Goal: Information Seeking & Learning: Check status

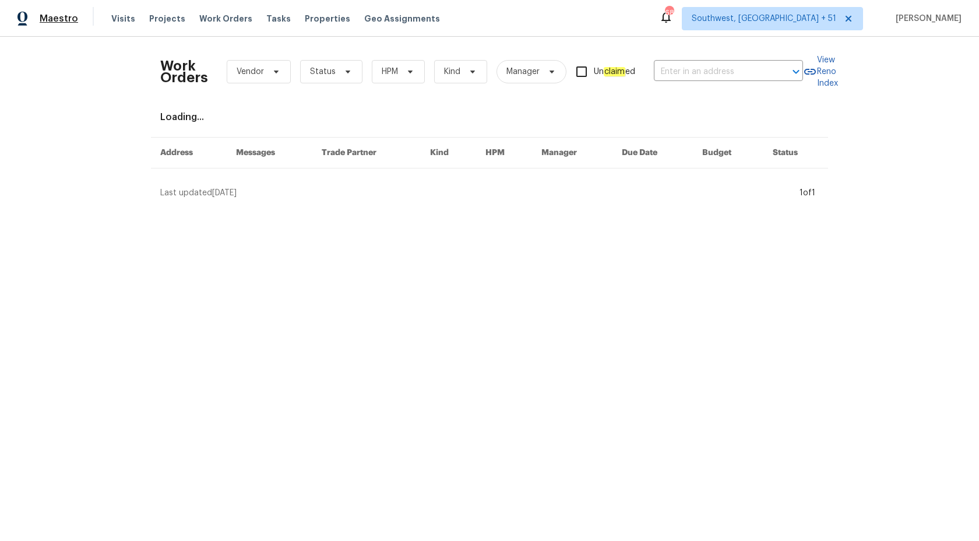
click at [63, 17] on span "Maestro" at bounding box center [59, 19] width 38 height 12
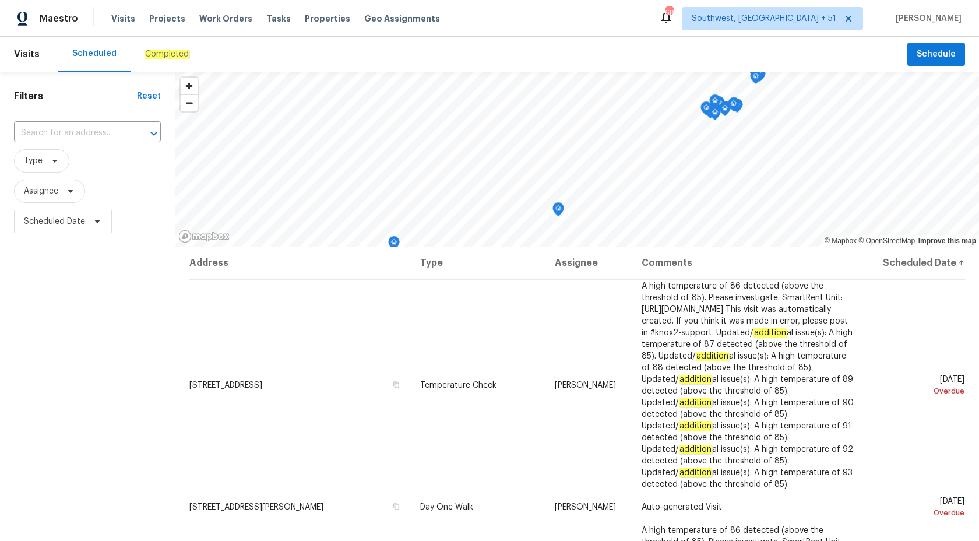
click at [157, 58] on em "Completed" at bounding box center [167, 54] width 45 height 9
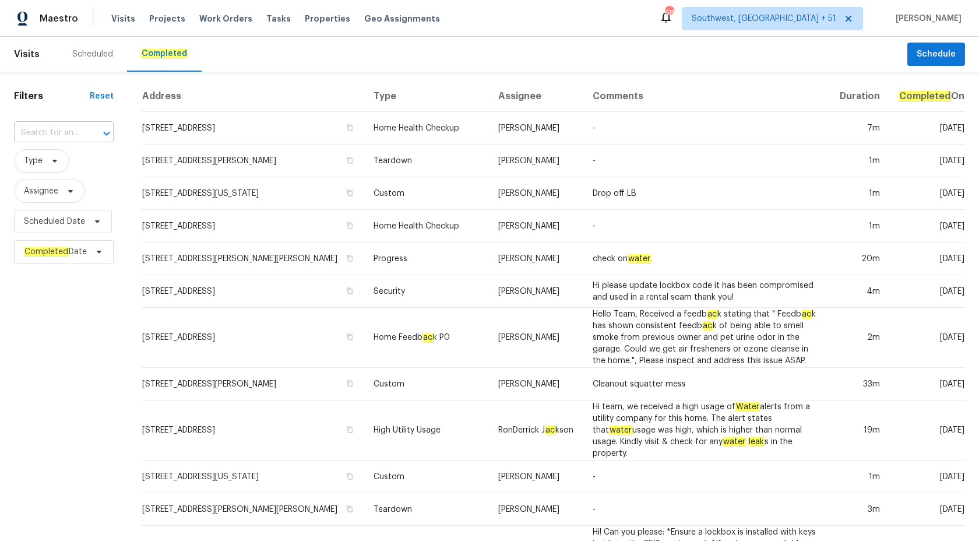
click at [45, 131] on input "text" at bounding box center [47, 133] width 67 height 18
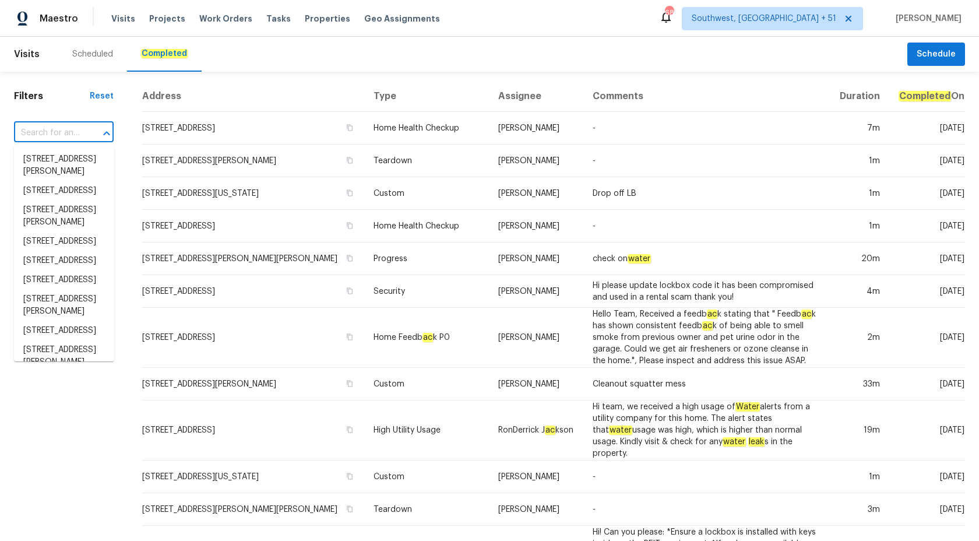
paste input "350 Latrobe Ave, Saint Augustine, FL 32095"
type input "350 Latrobe Ave, Saint Augustine, FL 32095"
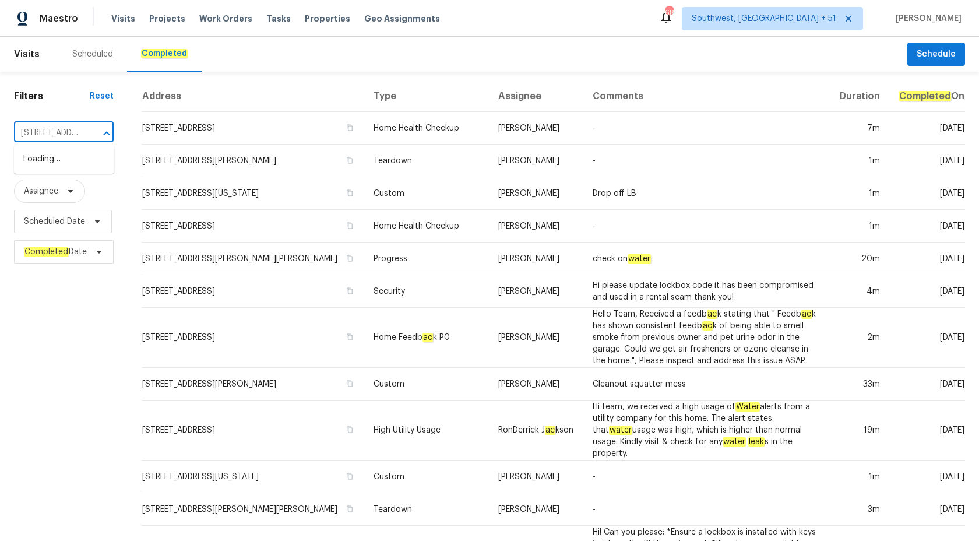
scroll to position [0, 107]
click at [53, 169] on li "350 Latrobe Ave, Saint Augustine, FL 32095" at bounding box center [64, 159] width 100 height 19
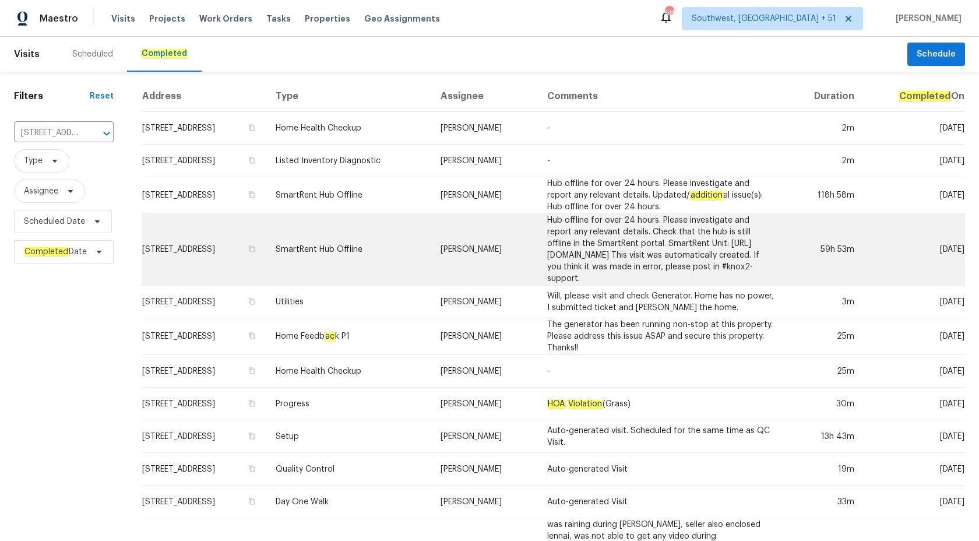
click at [662, 276] on td "Hub offline for over 24 hours. Please investigate and report any relevant detai…" at bounding box center [661, 250] width 247 height 72
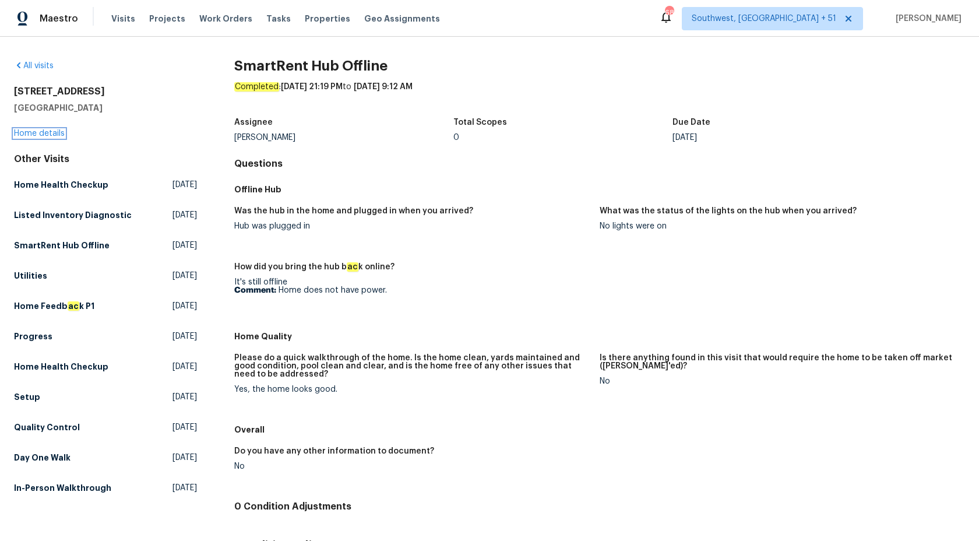
click at [40, 134] on link "Home details" at bounding box center [39, 133] width 51 height 8
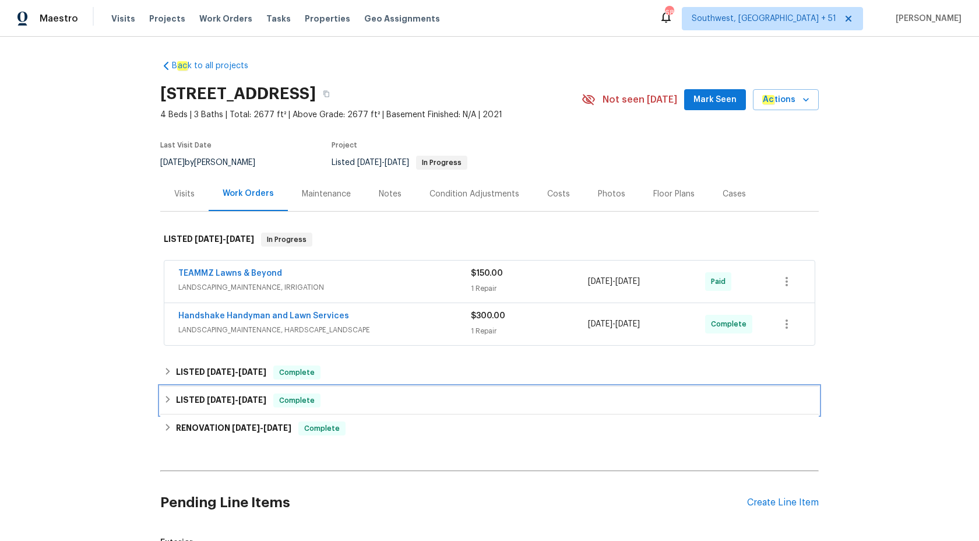
click at [284, 390] on div "LISTED 4/22/25 - 5/14/25 Complete" at bounding box center [489, 400] width 658 height 28
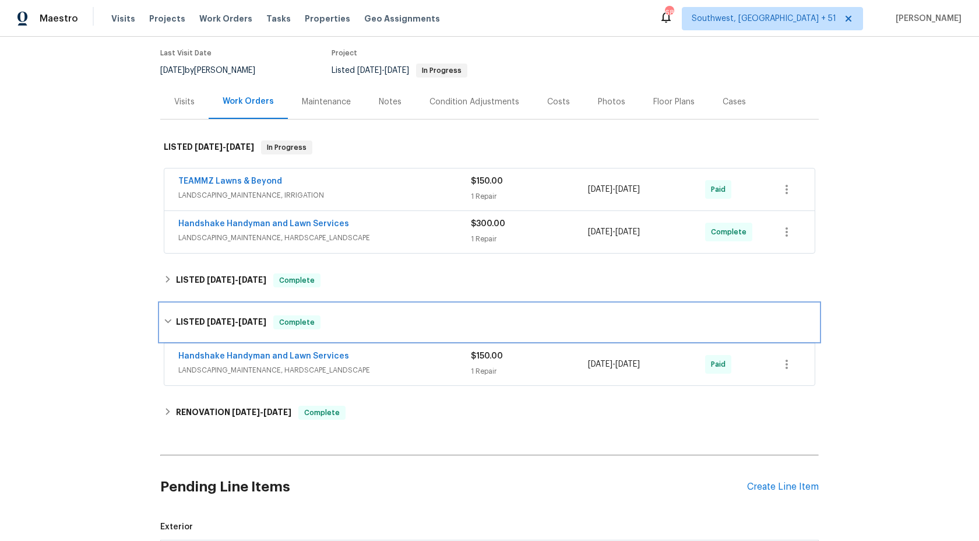
scroll to position [101, 0]
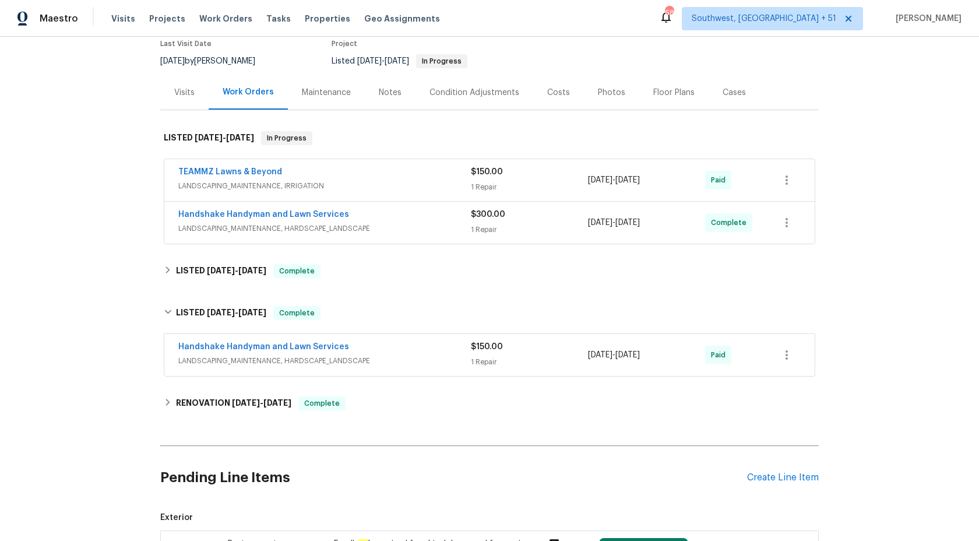
click at [292, 293] on div "B ac k to all projects 350 Latrobe Ave, Saint Augustine, FL 32095 4 Beds | 3 Ba…" at bounding box center [489, 288] width 658 height 678
click at [293, 278] on div "LISTED 6/25/25 - 6/25/25 Complete" at bounding box center [489, 271] width 658 height 28
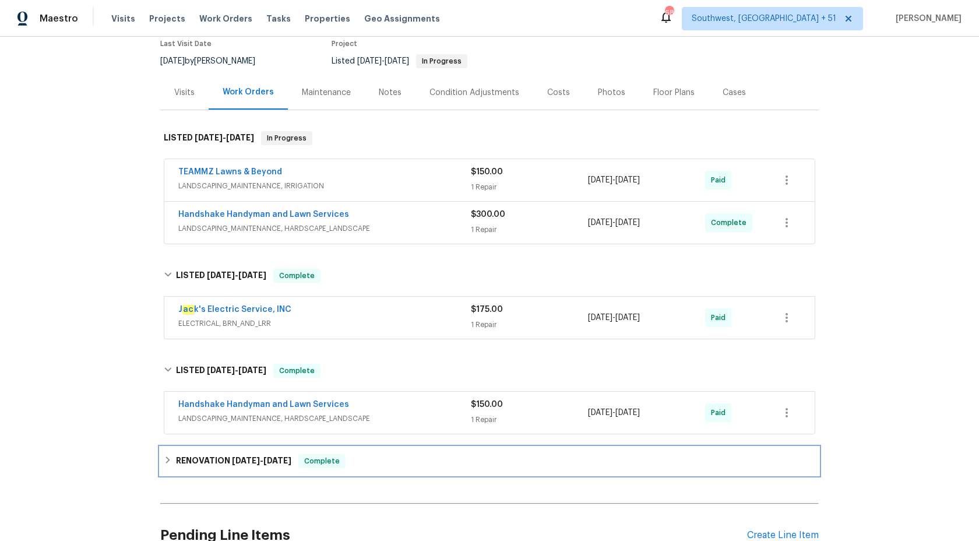
click at [326, 466] on span "Complete" at bounding box center [322, 461] width 45 height 12
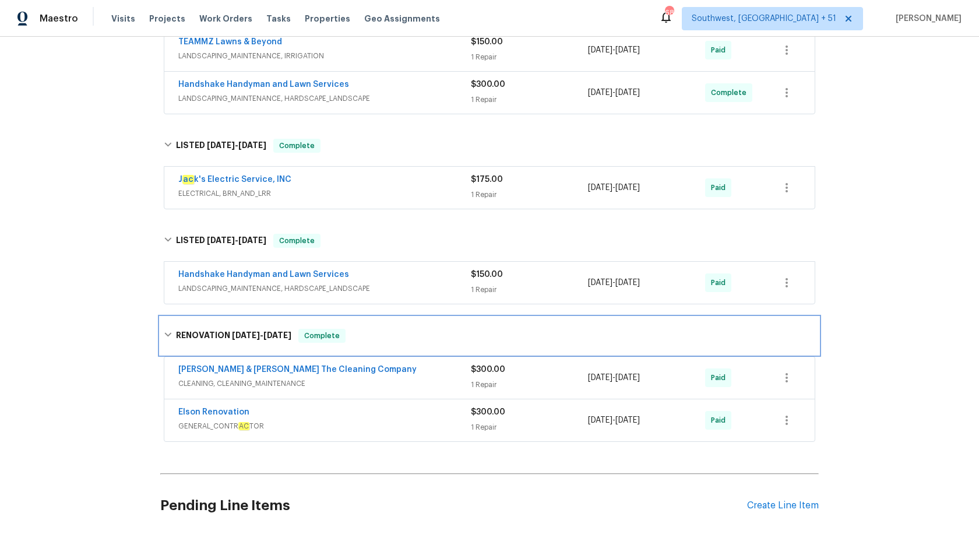
scroll to position [189, 0]
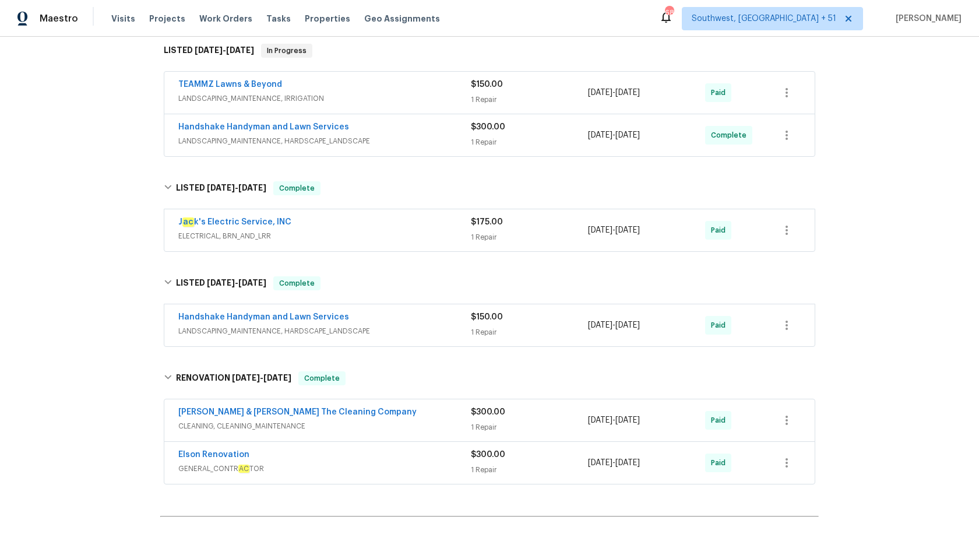
click at [425, 132] on div "Handshake Handyman and Lawn Services" at bounding box center [324, 128] width 293 height 14
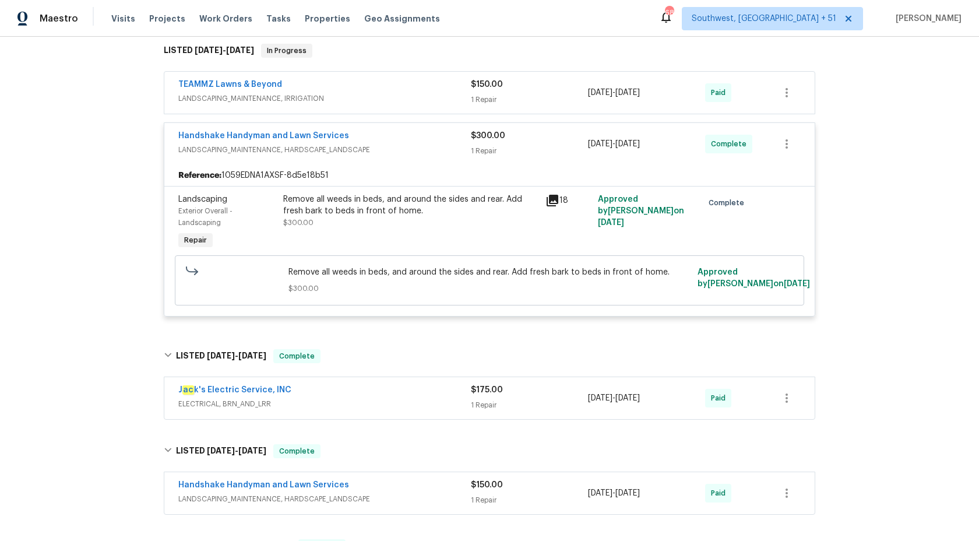
click at [425, 132] on div "Handshake Handyman and Lawn Services" at bounding box center [324, 137] width 293 height 14
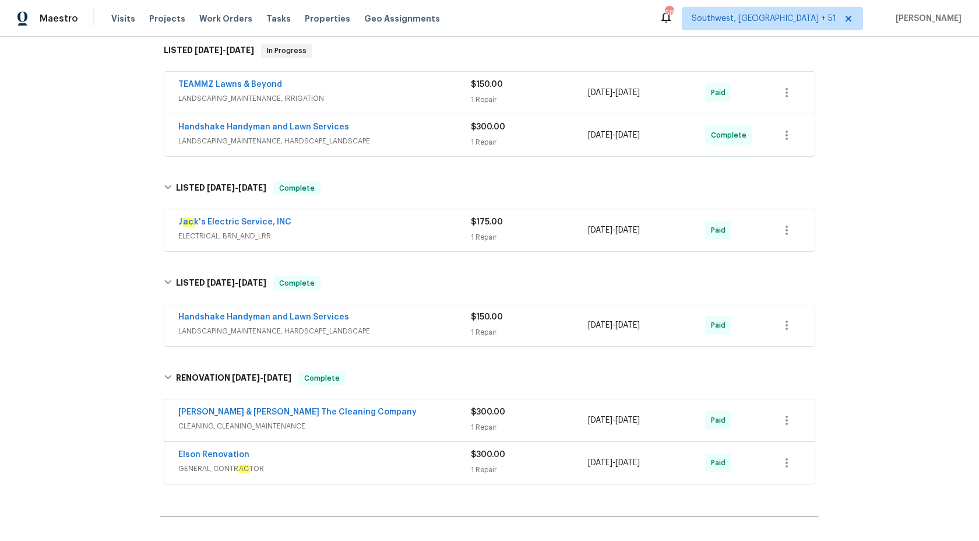
click at [435, 89] on div "TEAMMZ Lawns & Beyond" at bounding box center [324, 86] width 293 height 14
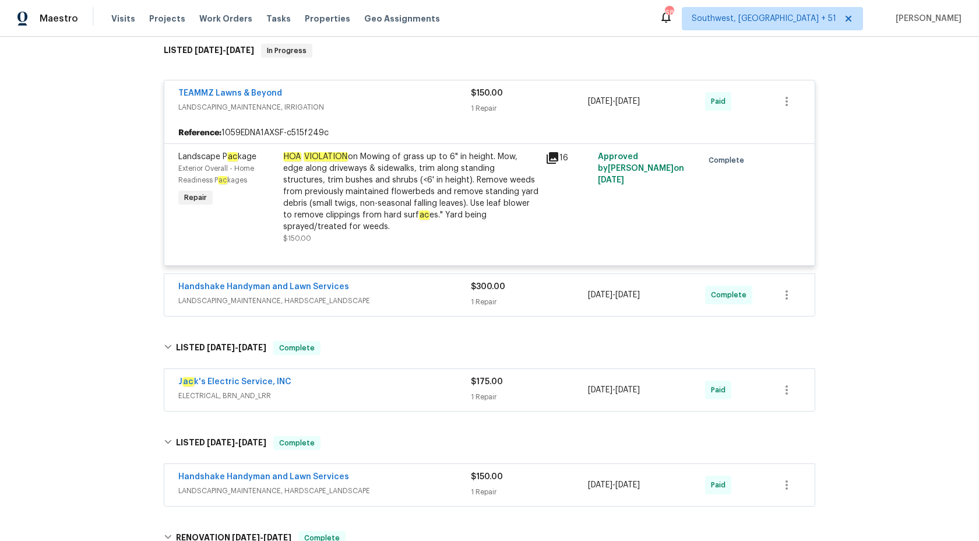
click at [435, 89] on div "TEAMMZ Lawns & Beyond" at bounding box center [324, 94] width 293 height 14
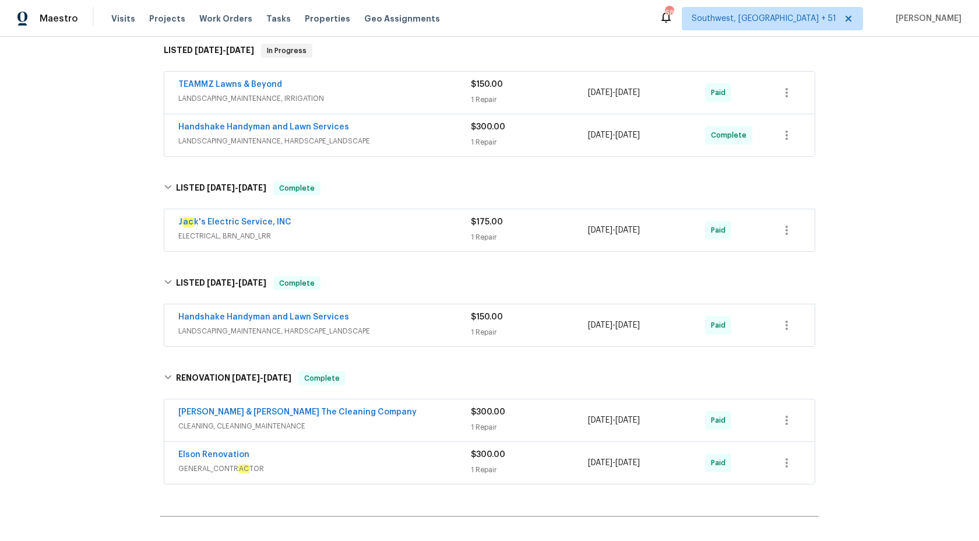
click at [455, 467] on span "GENERAL_CONTR AC TOR" at bounding box center [324, 469] width 293 height 12
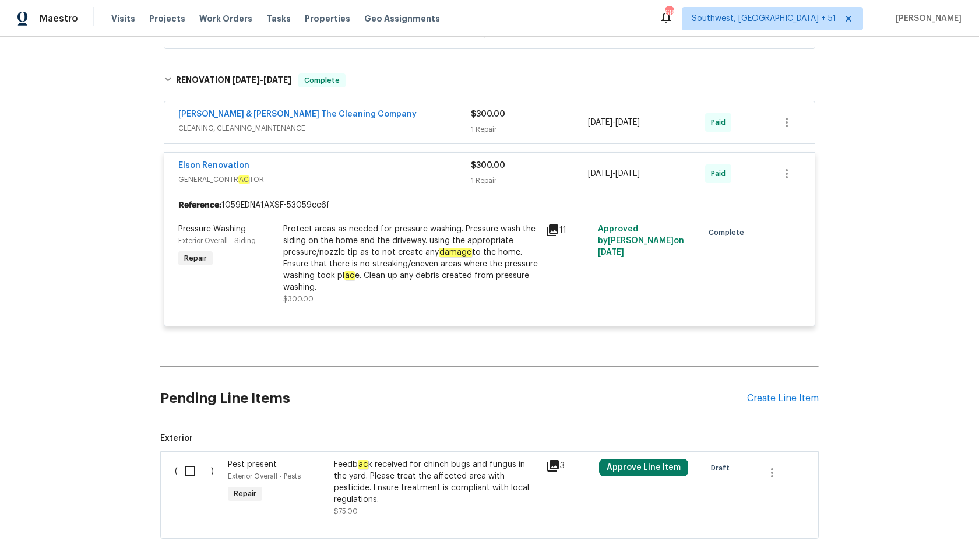
scroll to position [365, 0]
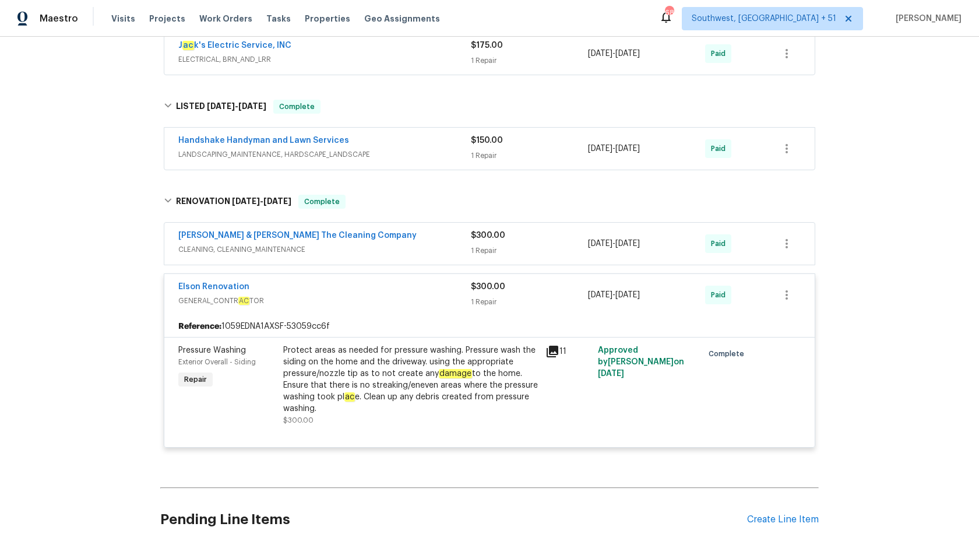
click at [481, 237] on span "$300.00" at bounding box center [488, 235] width 34 height 8
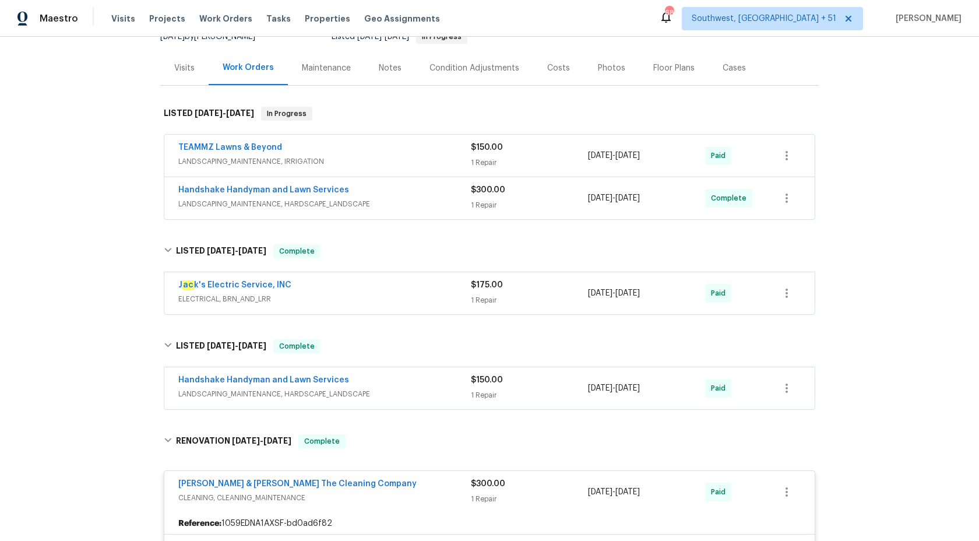
scroll to position [122, 0]
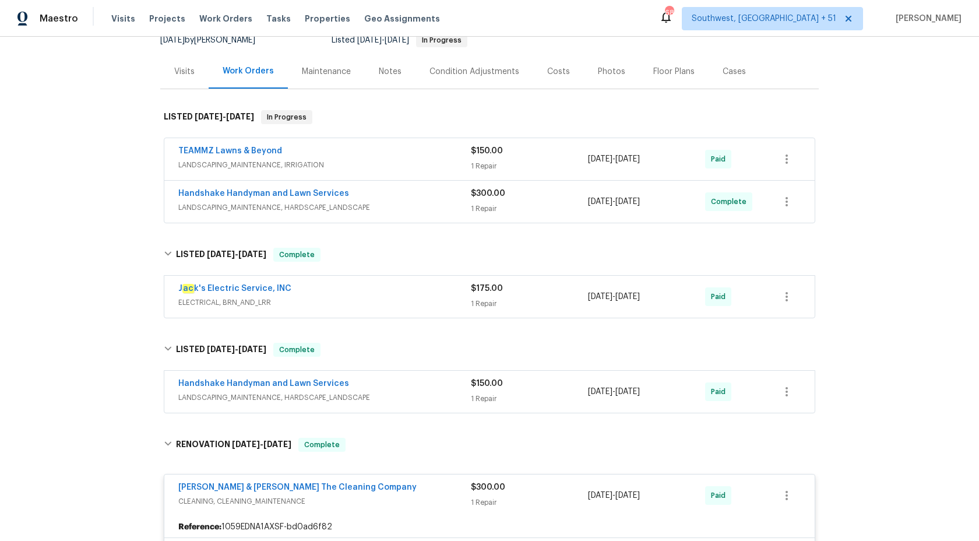
click at [427, 192] on div "Handshake Handyman and Lawn Services" at bounding box center [324, 195] width 293 height 14
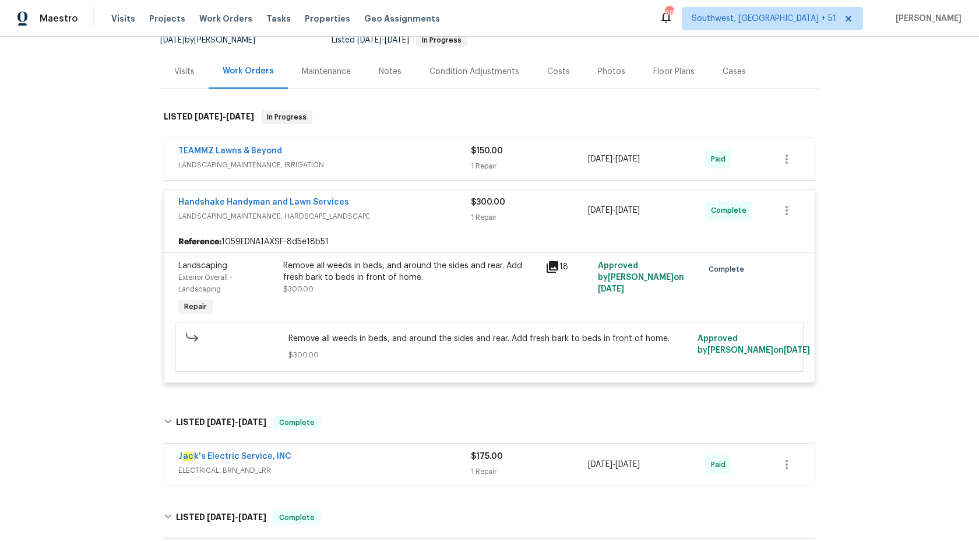
click at [438, 169] on span "LANDSCAPING_MAINTENANCE, IRRIGATION" at bounding box center [324, 165] width 293 height 12
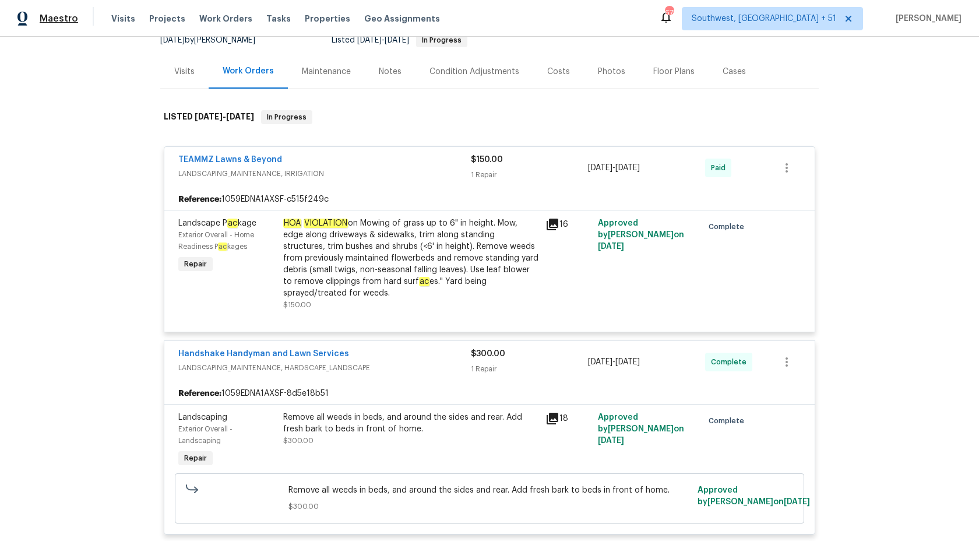
click at [64, 15] on span "Maestro" at bounding box center [59, 19] width 38 height 12
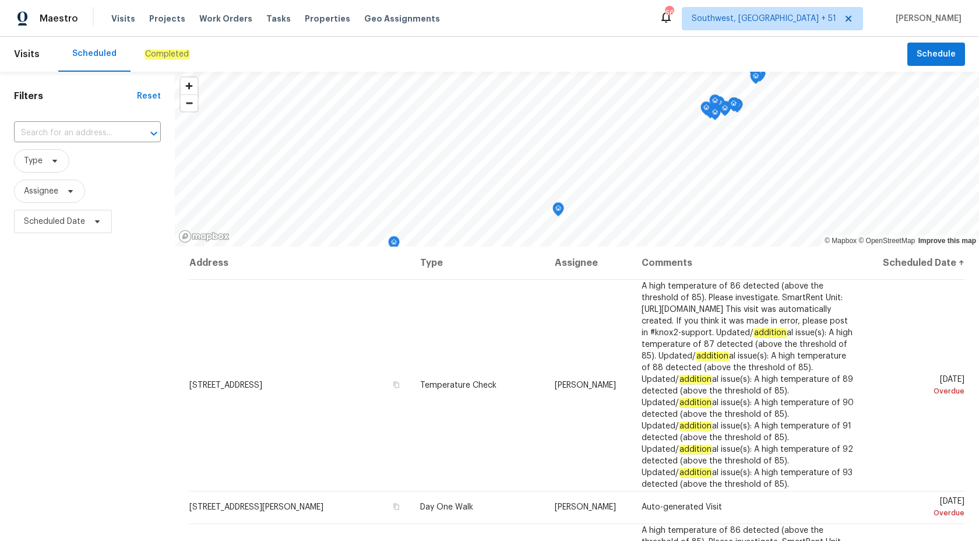
click at [157, 59] on div "Completed" at bounding box center [167, 54] width 45 height 12
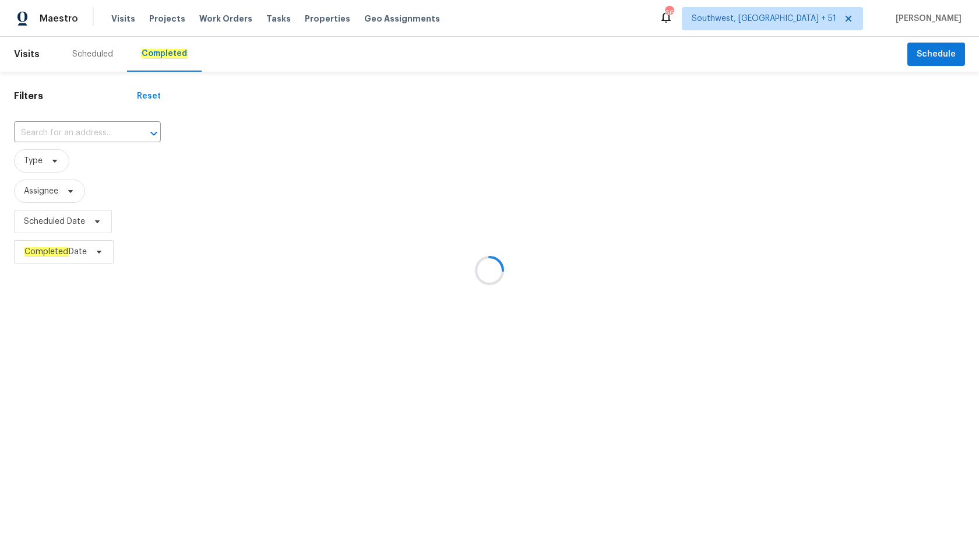
click at [36, 129] on div at bounding box center [489, 270] width 979 height 541
click at [56, 131] on div at bounding box center [489, 270] width 979 height 541
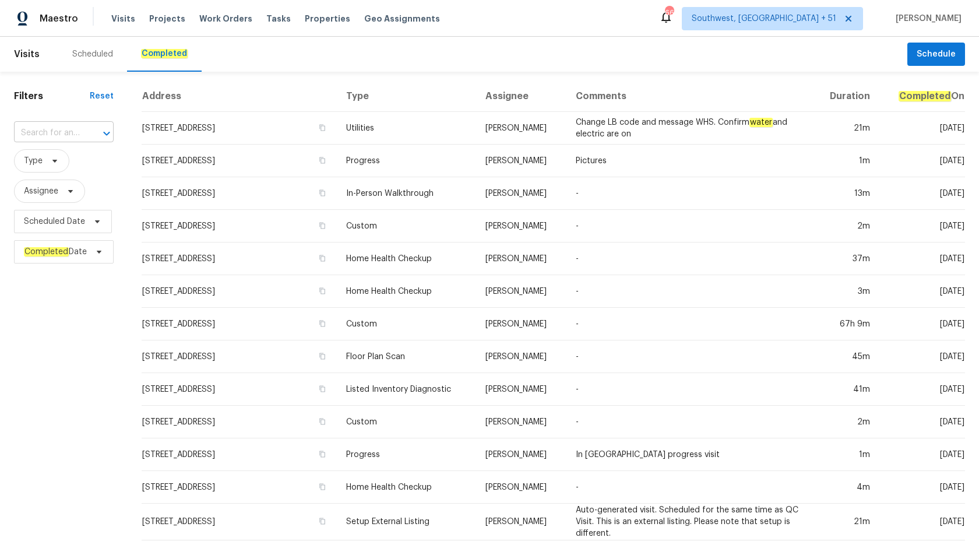
click at [77, 134] on input "text" at bounding box center [47, 133] width 67 height 18
paste input "[STREET_ADDRESS]"
type input "[STREET_ADDRESS]"
click at [103, 169] on li "[STREET_ADDRESS]" at bounding box center [64, 159] width 100 height 19
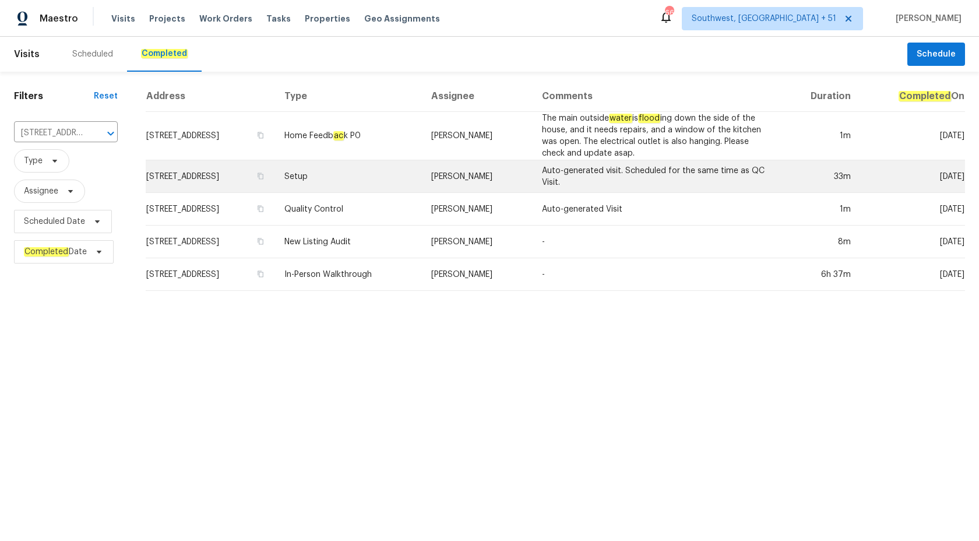
click at [420, 167] on td "Setup" at bounding box center [348, 176] width 147 height 33
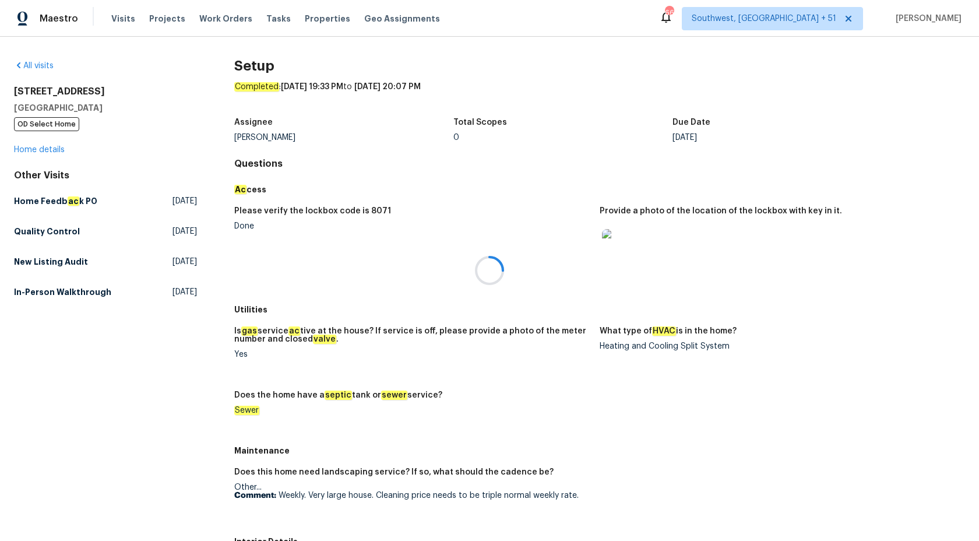
click at [40, 154] on div at bounding box center [489, 270] width 979 height 541
click at [38, 150] on div at bounding box center [489, 270] width 979 height 541
click at [42, 152] on link "Home details" at bounding box center [39, 150] width 51 height 8
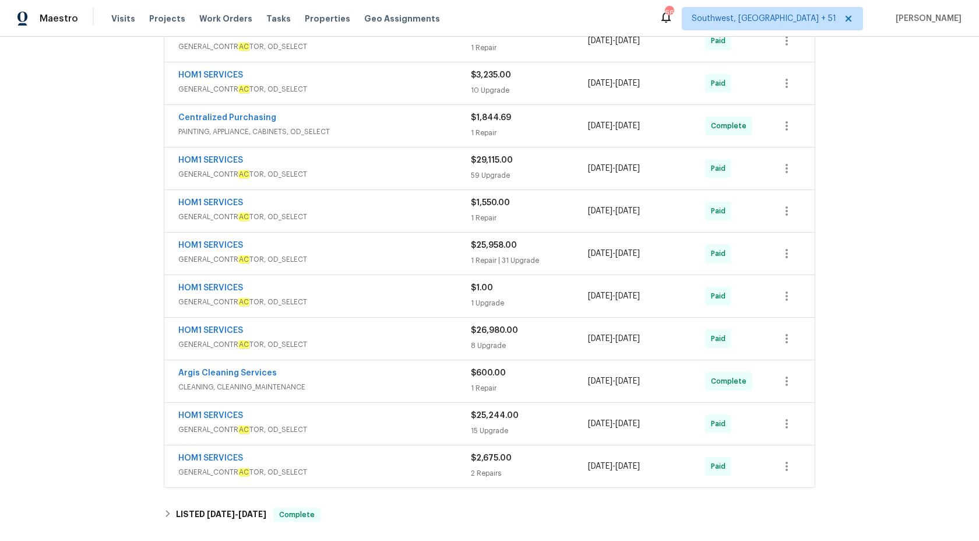
scroll to position [392, 0]
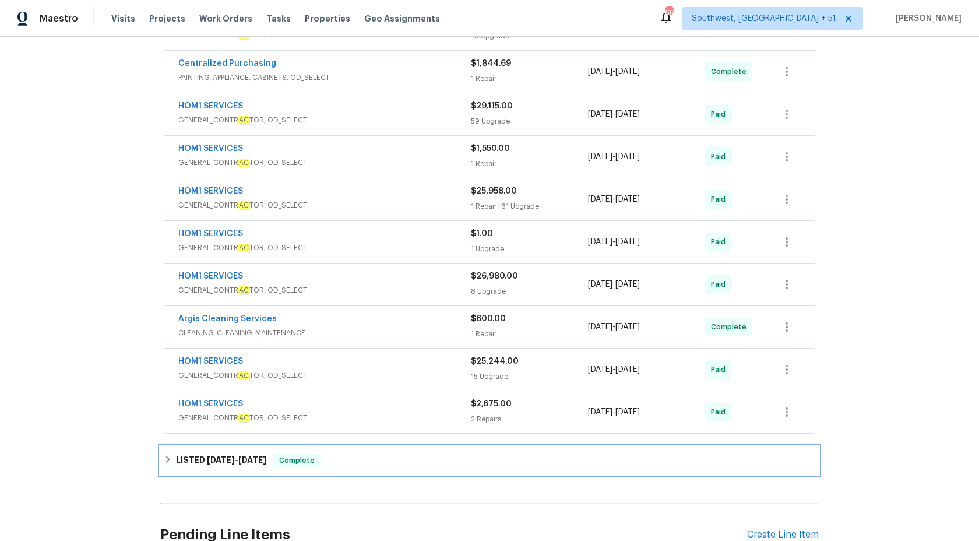
click at [263, 446] on div "LISTED [DATE] - [DATE] Complete" at bounding box center [489, 460] width 658 height 28
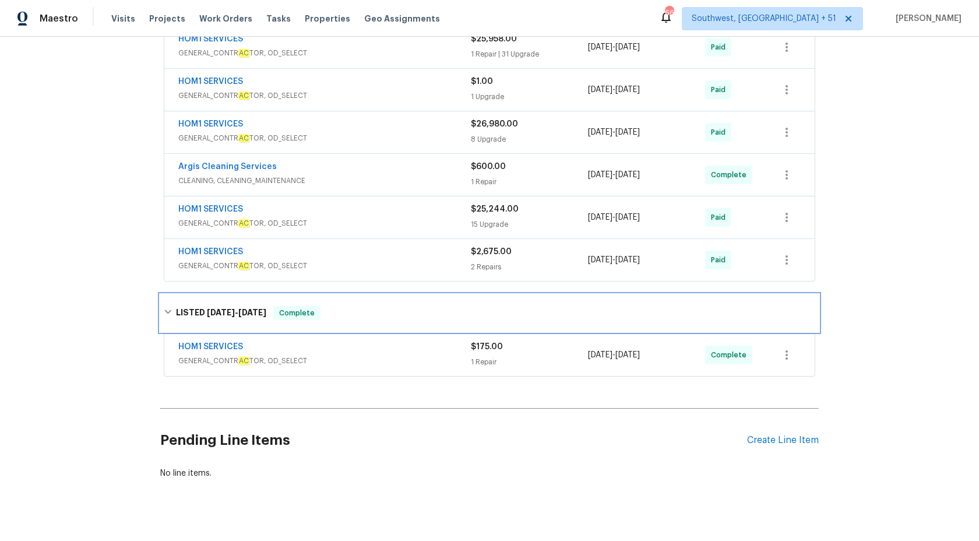
scroll to position [549, 0]
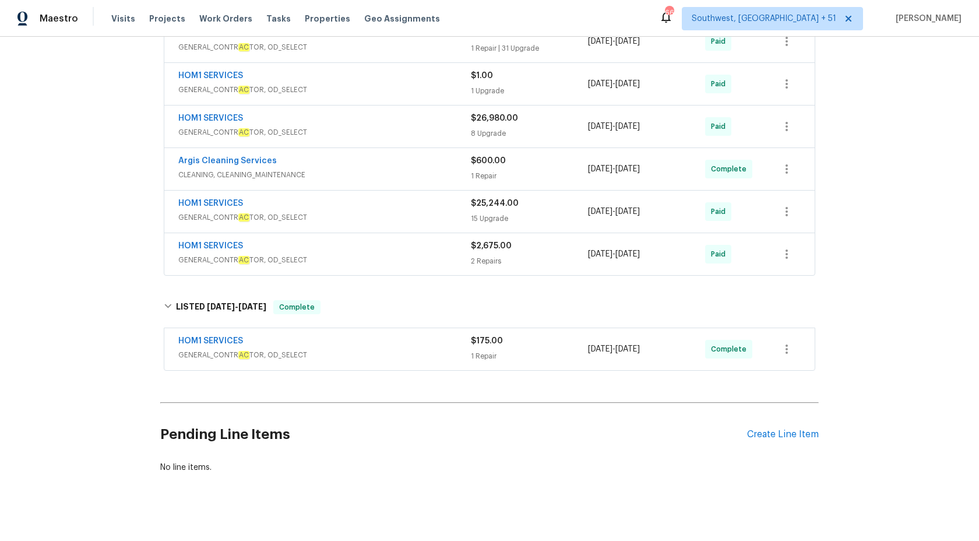
click at [428, 337] on div "HOM1 SERVICES" at bounding box center [324, 342] width 293 height 14
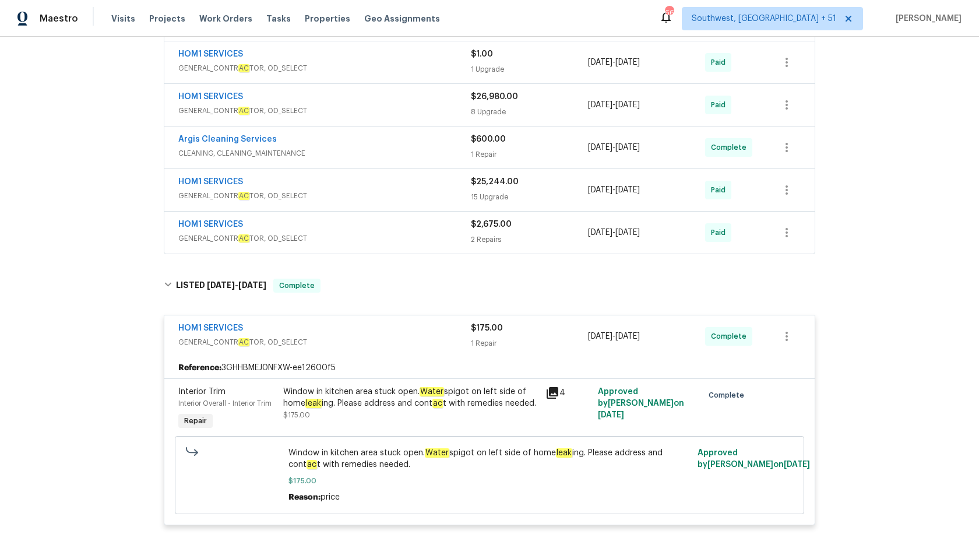
scroll to position [572, 0]
click at [408, 385] on div "Window in kitchen area stuck open. Water spigot on left side of home leak ing. …" at bounding box center [410, 396] width 255 height 23
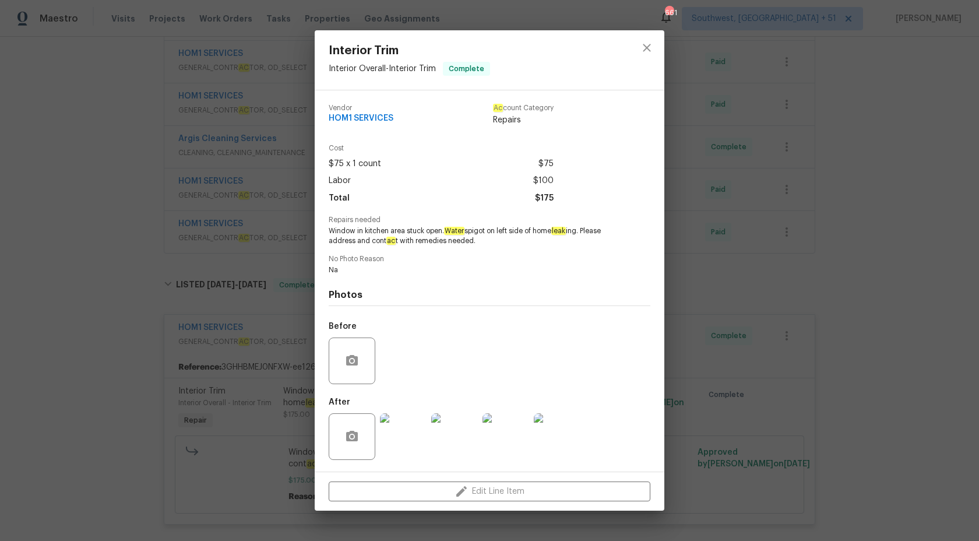
click at [862, 92] on div "Interior Trim Interior Overall - Interior Trim Complete Vendor HOM1 SERVICES Ac…" at bounding box center [489, 270] width 979 height 541
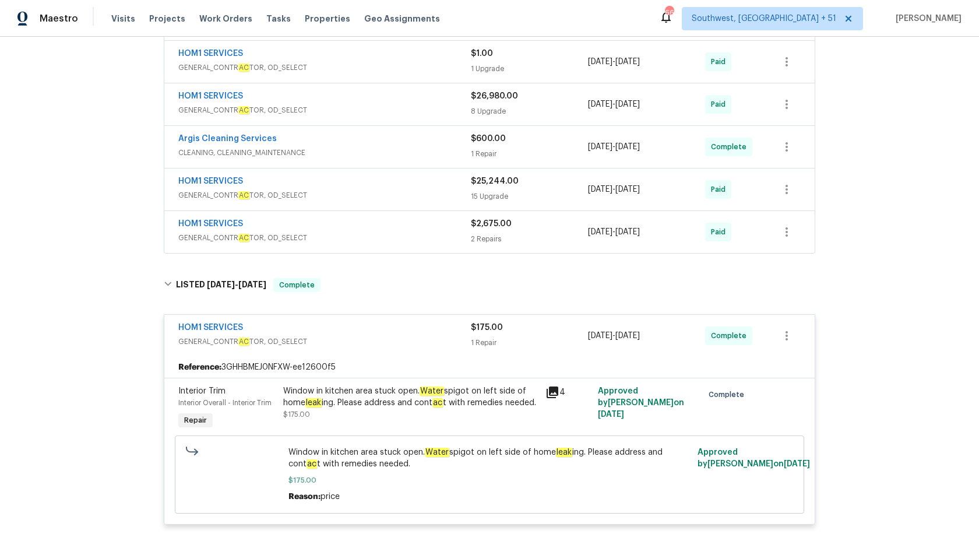
click at [357, 413] on div "Window in kitchen area stuck open. Water spigot on left side of home leak ing. …" at bounding box center [411, 409] width 262 height 54
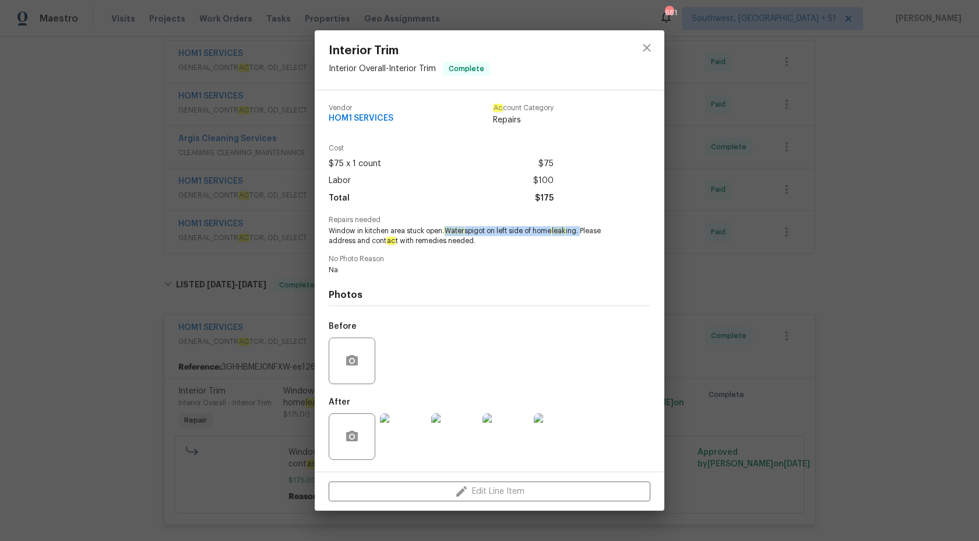
copy span "Water spigot on left side of home leak ing."
drag, startPoint x: 448, startPoint y: 230, endPoint x: 586, endPoint y: 234, distance: 138.7
click at [586, 234] on span "Window in kitchen area stuck open. Water spigot on left side of home leak ing. …" at bounding box center [474, 236] width 290 height 20
click at [51, 272] on div "Interior Trim Interior Overall - Interior Trim Complete Vendor HOM1 SERVICES Ac…" at bounding box center [489, 270] width 979 height 541
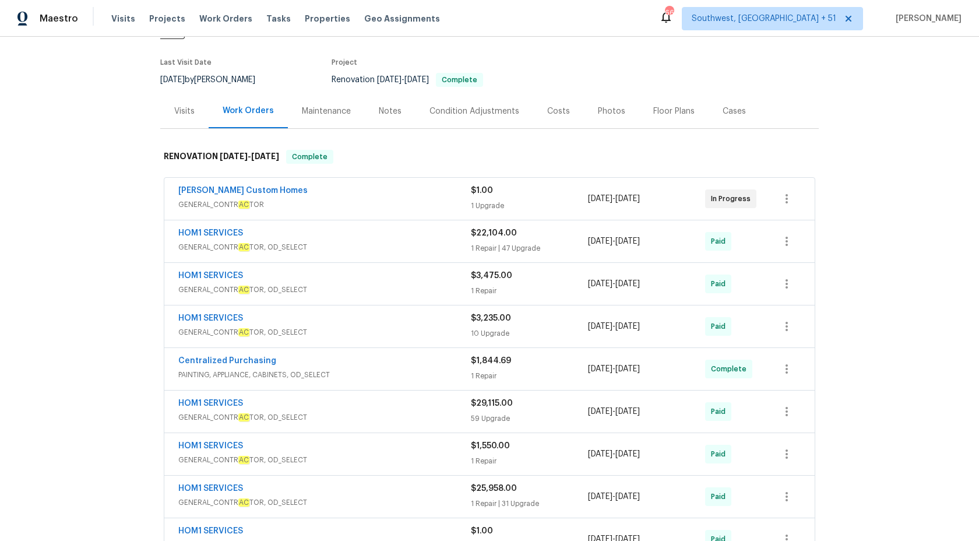
scroll to position [80, 0]
